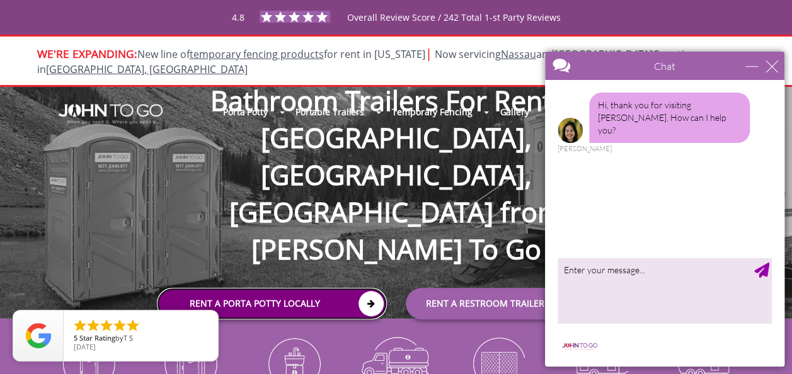
click at [313, 289] on link "Rent a Porta Potty Locally" at bounding box center [272, 305] width 230 height 32
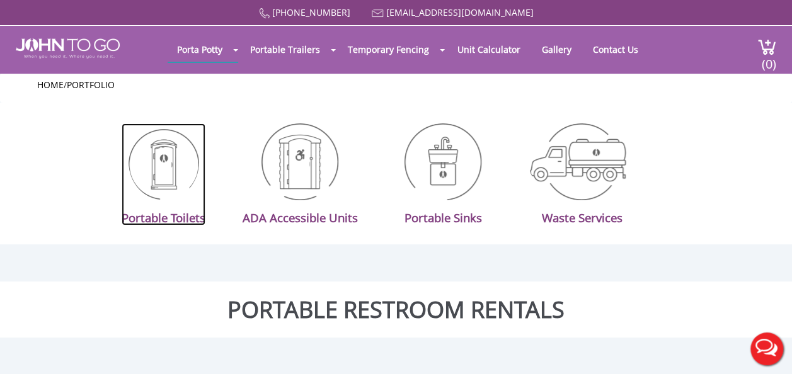
click at [176, 150] on img at bounding box center [164, 162] width 71 height 77
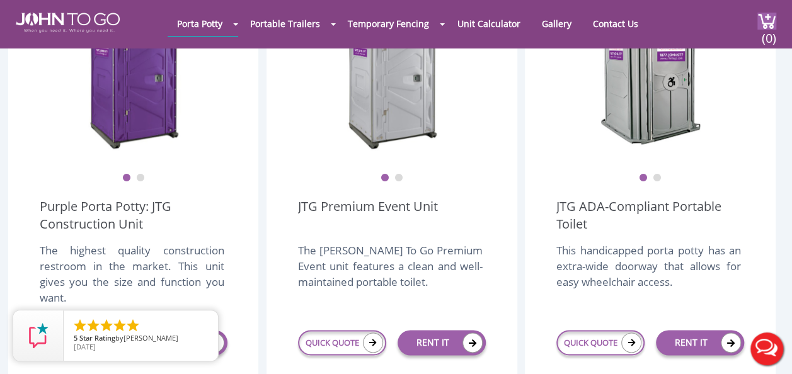
scroll to position [620, 0]
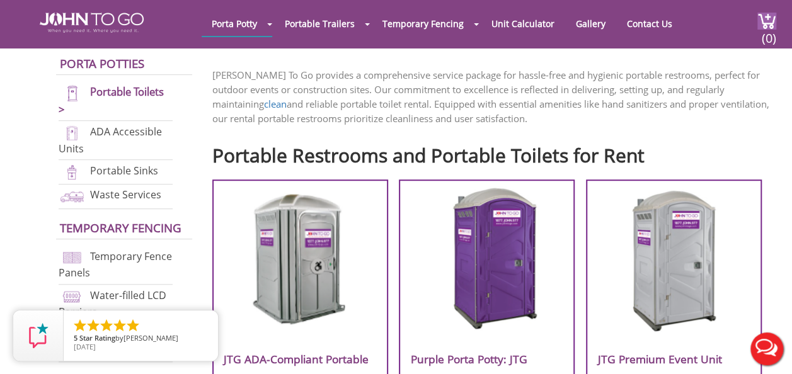
scroll to position [378, 0]
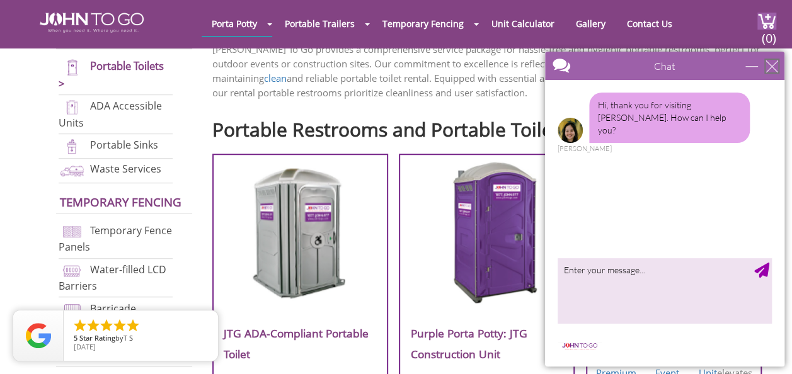
click at [774, 67] on div "close" at bounding box center [772, 66] width 13 height 13
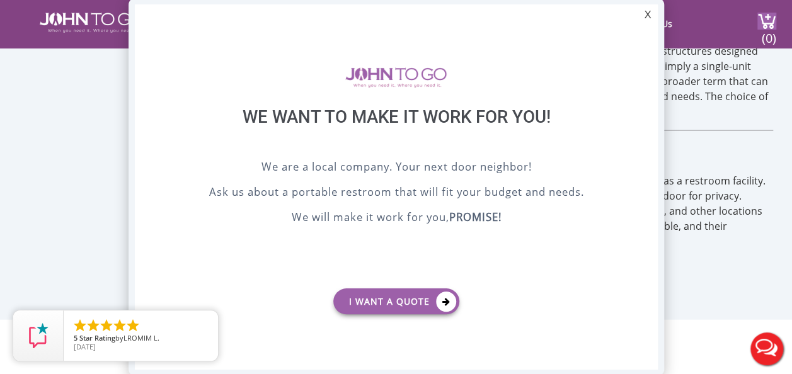
scroll to position [0, 0]
